Goal: Transaction & Acquisition: Purchase product/service

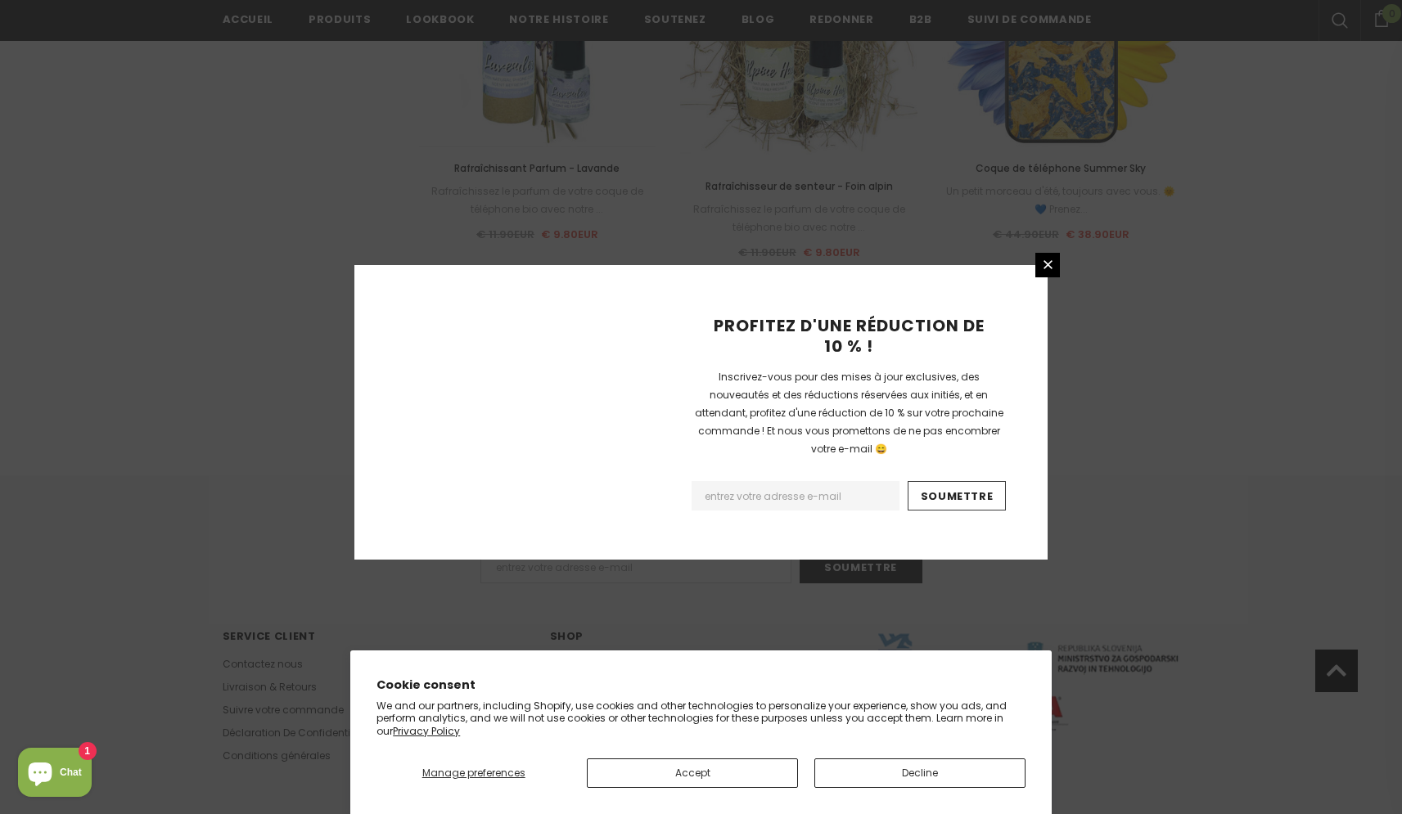
scroll to position [1755, 0]
